Goal: Complete application form

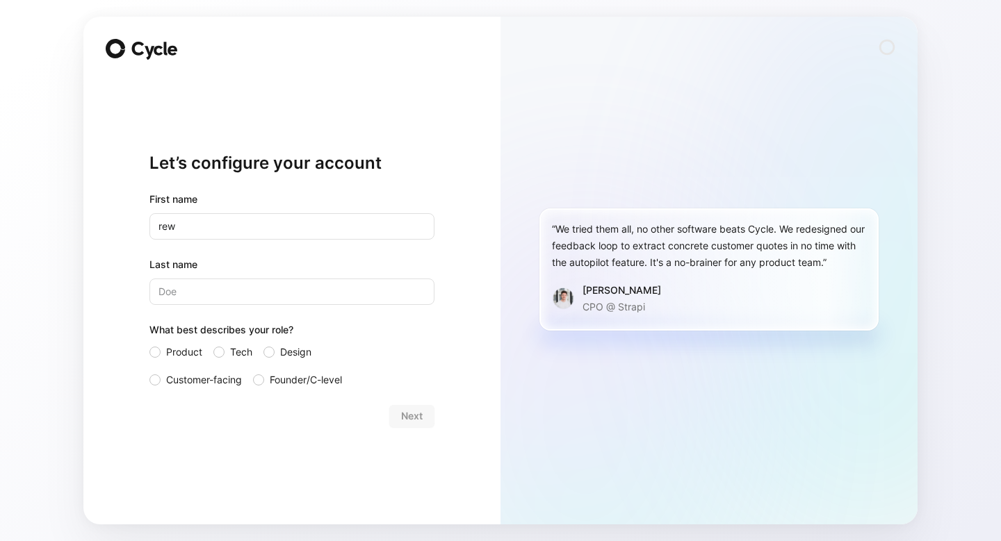
type input "rew"
click at [334, 288] on input "Last name" at bounding box center [291, 292] width 285 height 26
type input "rwere"
click at [268, 352] on div at bounding box center [268, 352] width 11 height 11
click at [263, 344] on input "Design" at bounding box center [263, 344] width 0 height 0
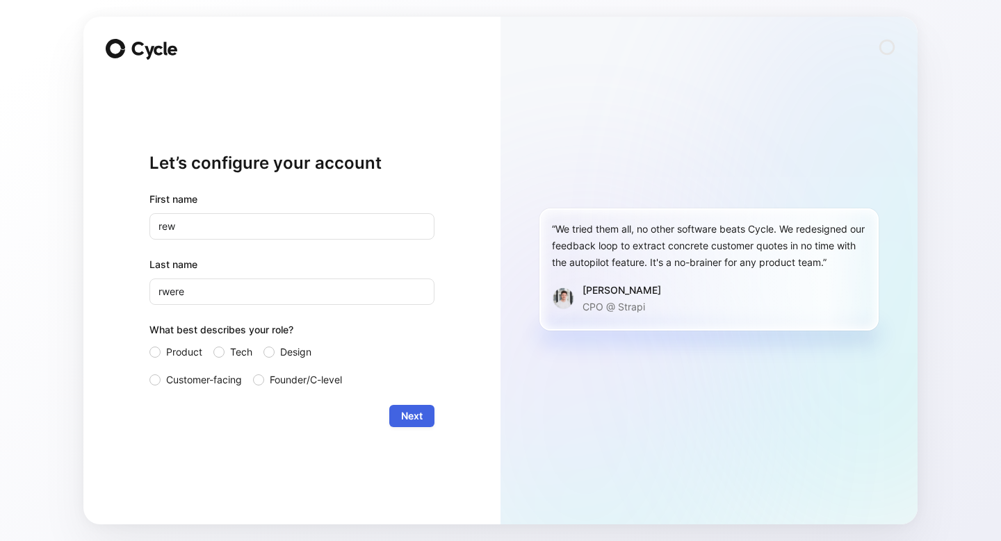
click at [422, 417] on button "Next" at bounding box center [411, 416] width 45 height 22
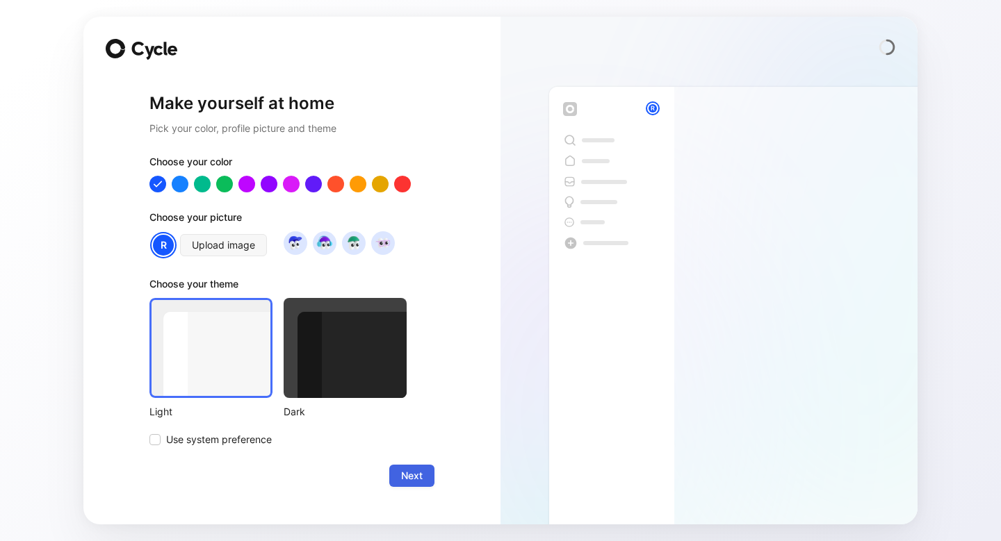
click at [401, 473] on span "Next" at bounding box center [412, 476] width 22 height 17
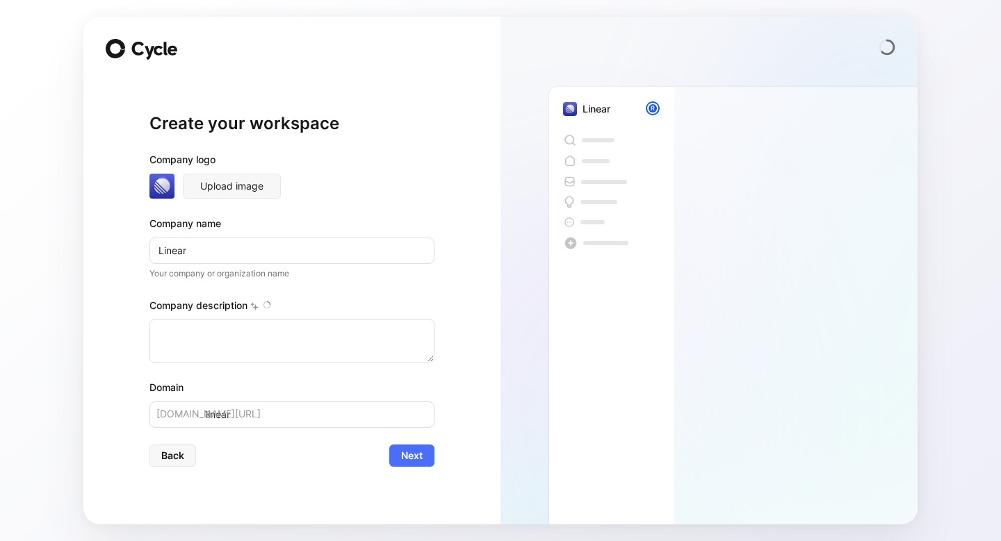
type textarea "Linear is a software company founded in [DATE] that offers a modern issue track…"
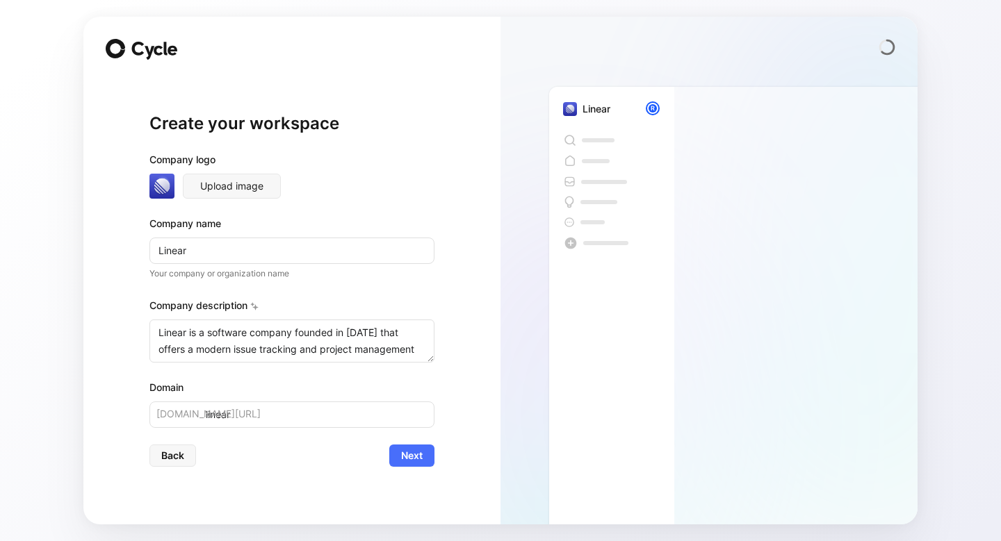
click at [178, 249] on input "Linear" at bounding box center [291, 251] width 285 height 26
type input "e"
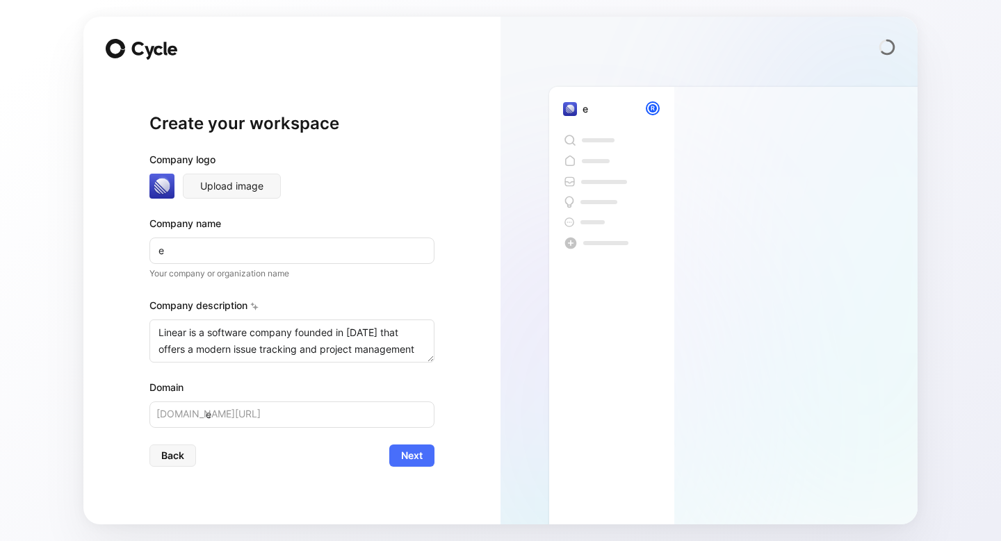
type input "eq"
type input "eqe"
type input "eqeq"
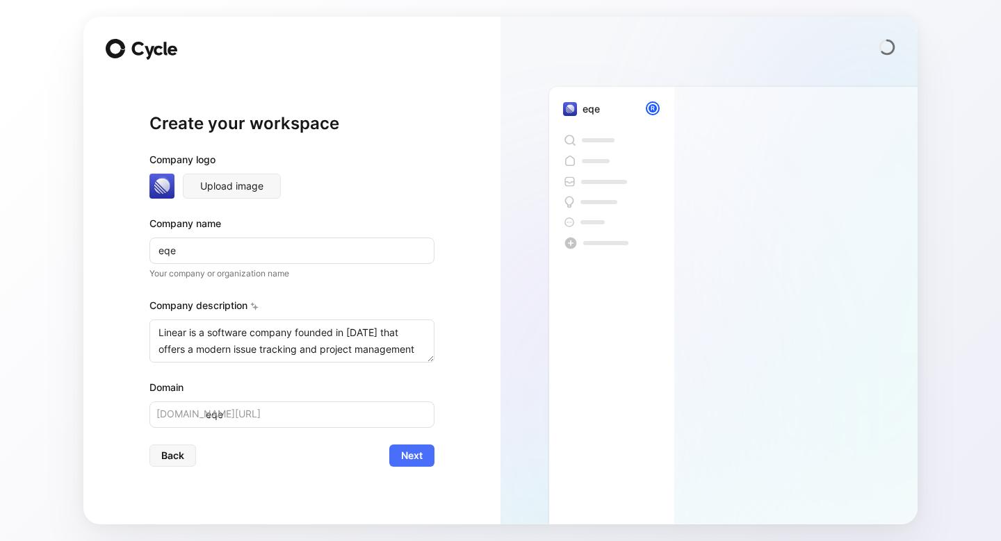
type input "eqeq"
type input "eqeqw"
type input "eqeqwe"
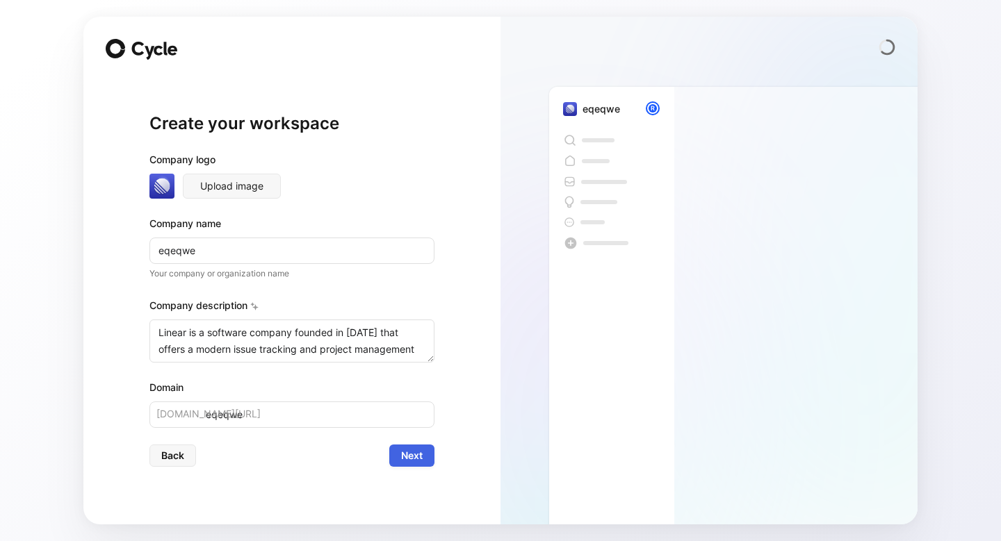
type input "eqeqwe"
click at [395, 451] on button "Next" at bounding box center [411, 456] width 45 height 22
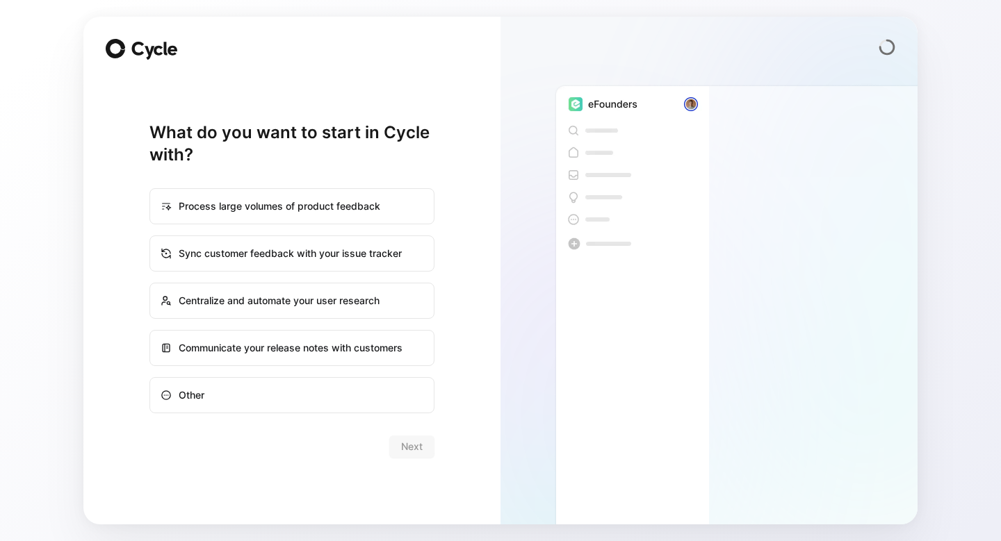
click at [206, 397] on div "Other" at bounding box center [292, 395] width 282 height 33
click at [151, 379] on input "Other" at bounding box center [150, 378] width 1 height 1
radio input "true"
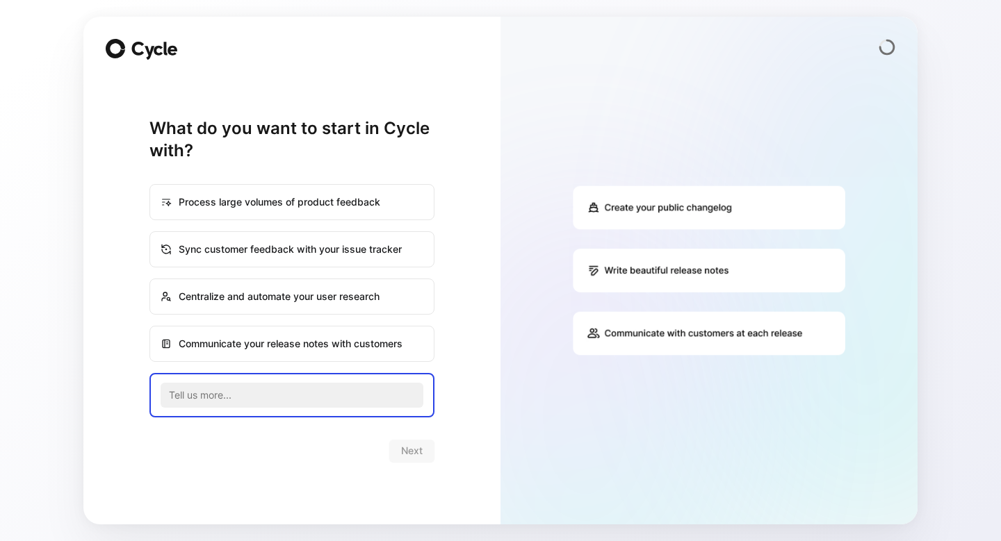
click at [345, 328] on div "Communicate your release notes with customers" at bounding box center [292, 343] width 282 height 33
click at [151, 327] on input "Communicate your release notes with customers" at bounding box center [150, 327] width 1 height 1
radio input "true"
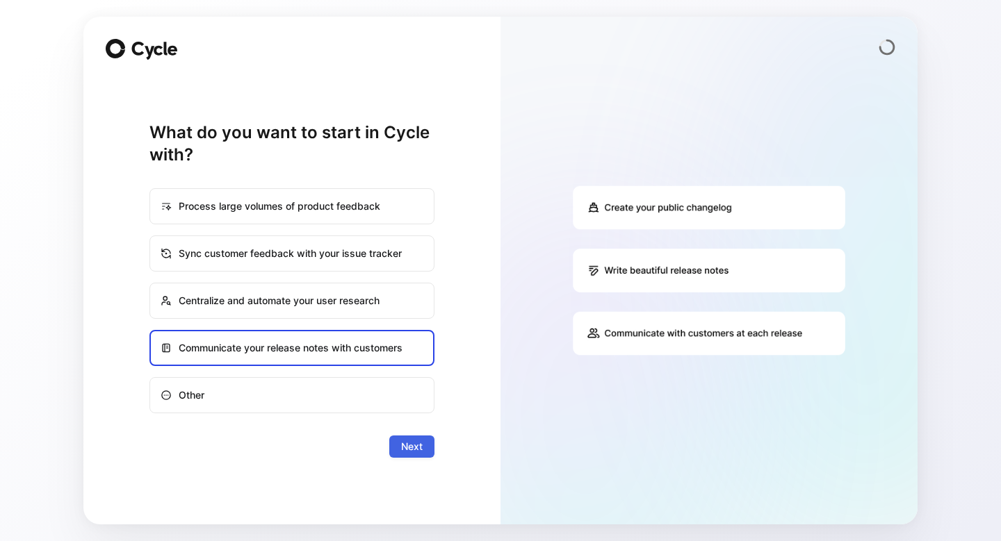
click at [397, 443] on button "Next" at bounding box center [411, 447] width 45 height 22
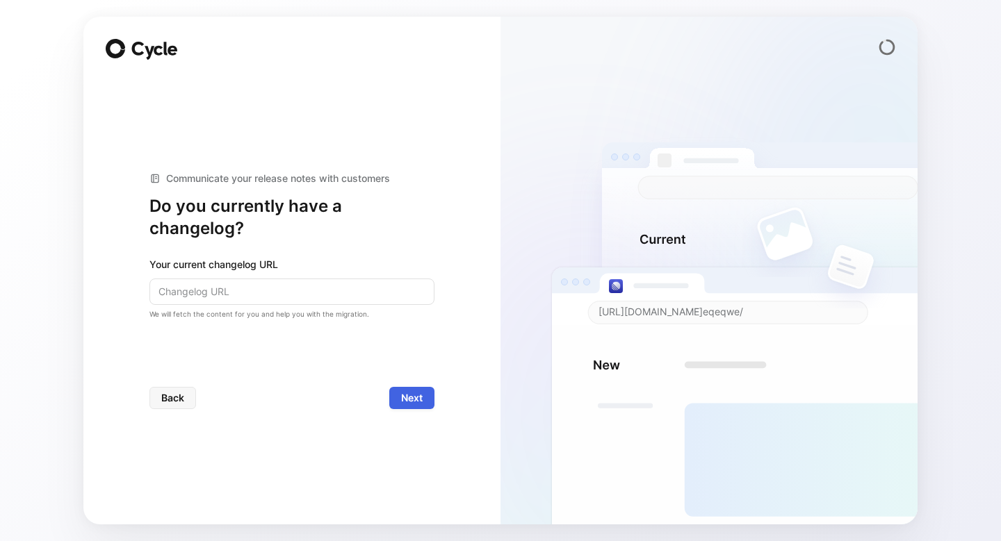
click at [407, 402] on span "Next" at bounding box center [412, 398] width 22 height 17
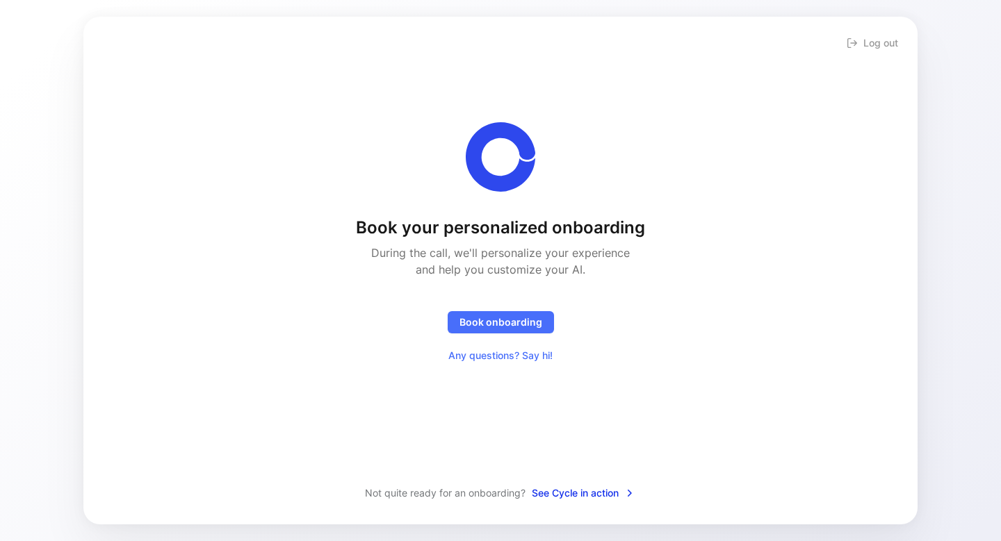
click at [555, 496] on span "See Cycle in action" at bounding box center [584, 493] width 104 height 17
